Goal: Transaction & Acquisition: Download file/media

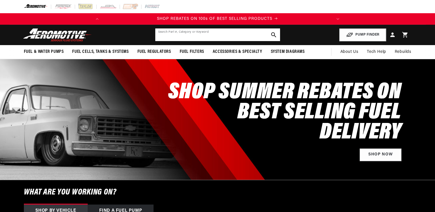
click at [223, 36] on input "text" at bounding box center [217, 34] width 125 height 13
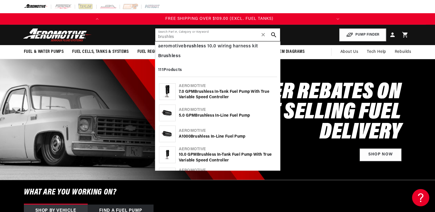
scroll to position [58, 0]
type input "brushles"
click at [211, 111] on div "Aeromotive" at bounding box center [228, 110] width 98 height 6
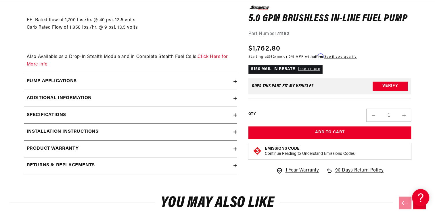
click at [85, 97] on h2 "Additional information" at bounding box center [59, 98] width 65 height 7
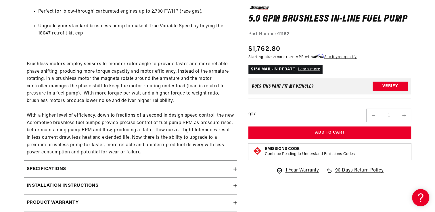
scroll to position [1266, 0]
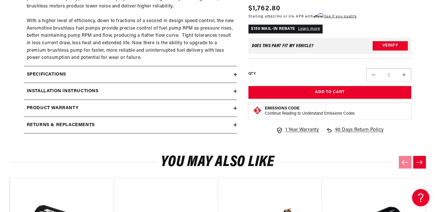
click at [93, 93] on h2 "Installation Instructions" at bounding box center [63, 91] width 72 height 7
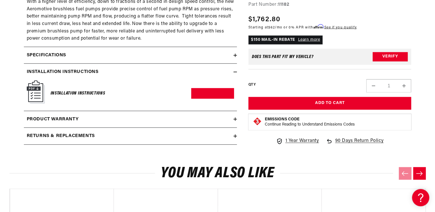
scroll to position [1295, 0]
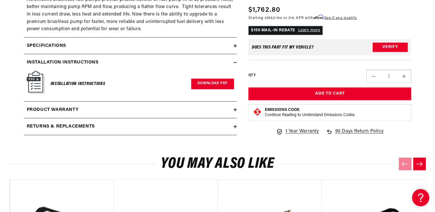
click at [225, 82] on link "Download PDF" at bounding box center [212, 84] width 43 height 11
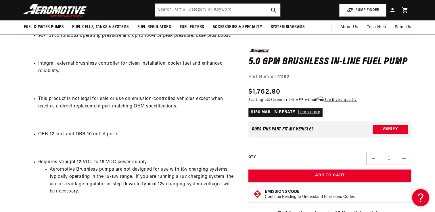
scroll to position [0, 0]
